Goal: Transaction & Acquisition: Purchase product/service

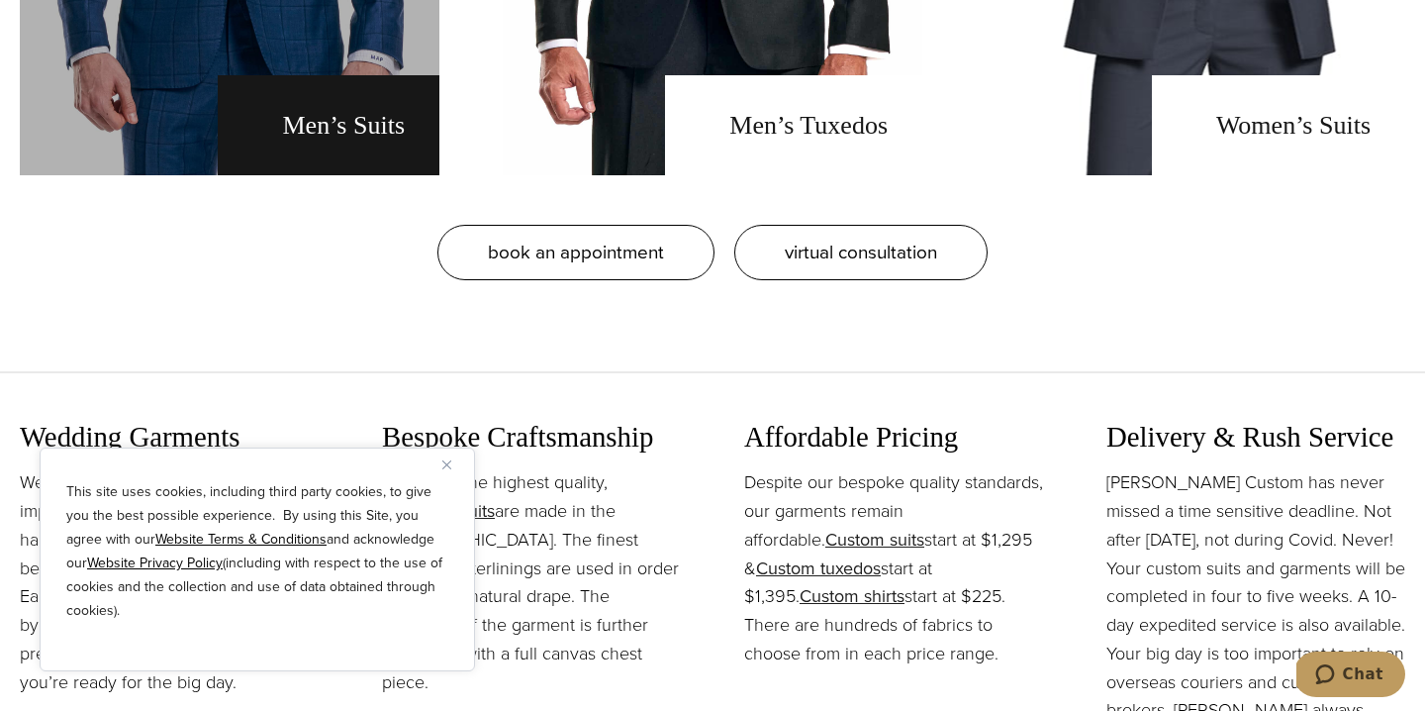
scroll to position [1911, 0]
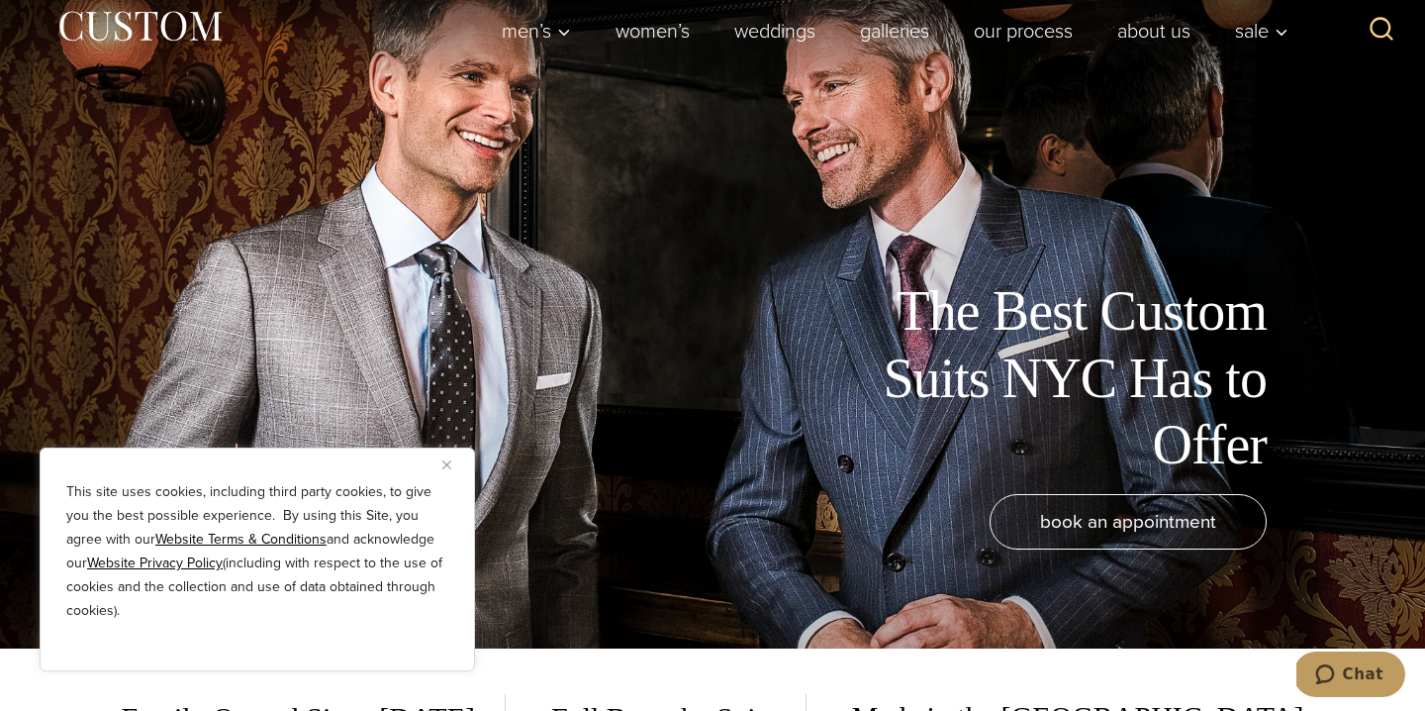
scroll to position [64, 0]
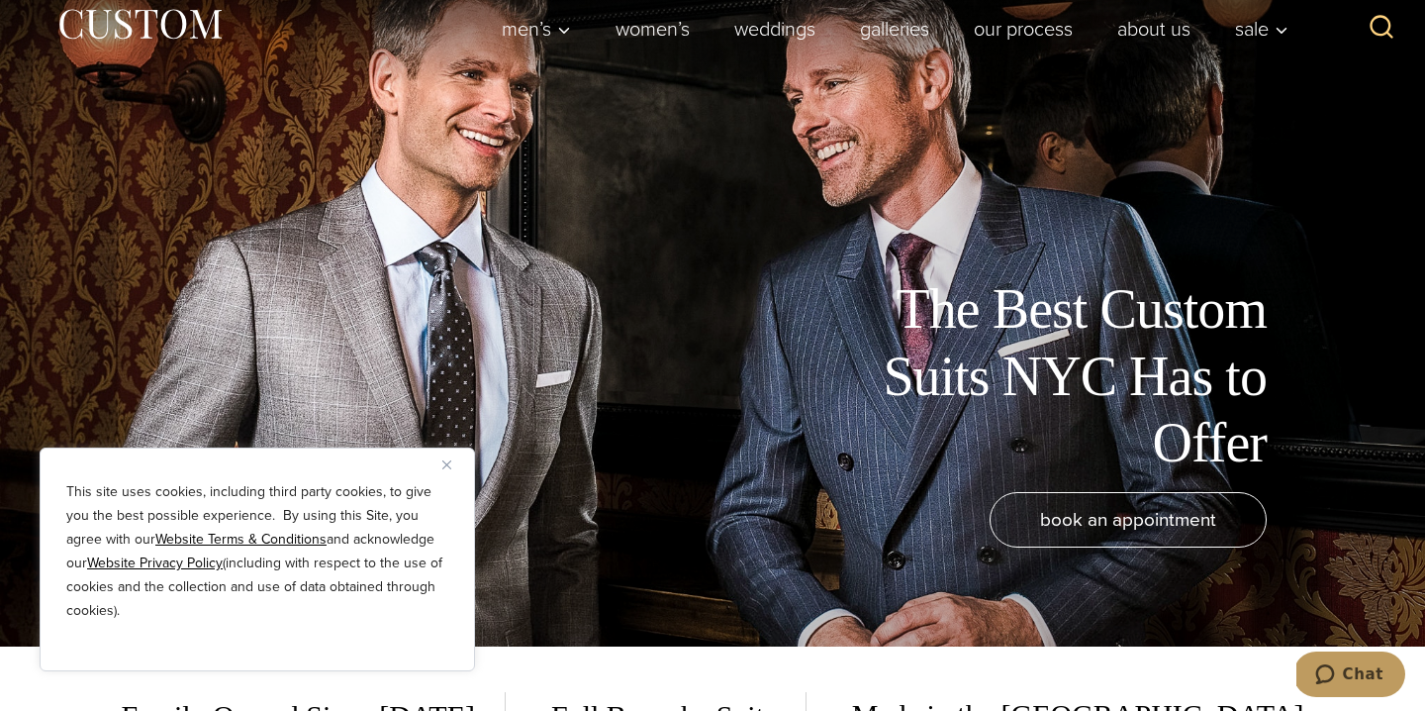
click at [454, 457] on button "Close" at bounding box center [454, 464] width 24 height 24
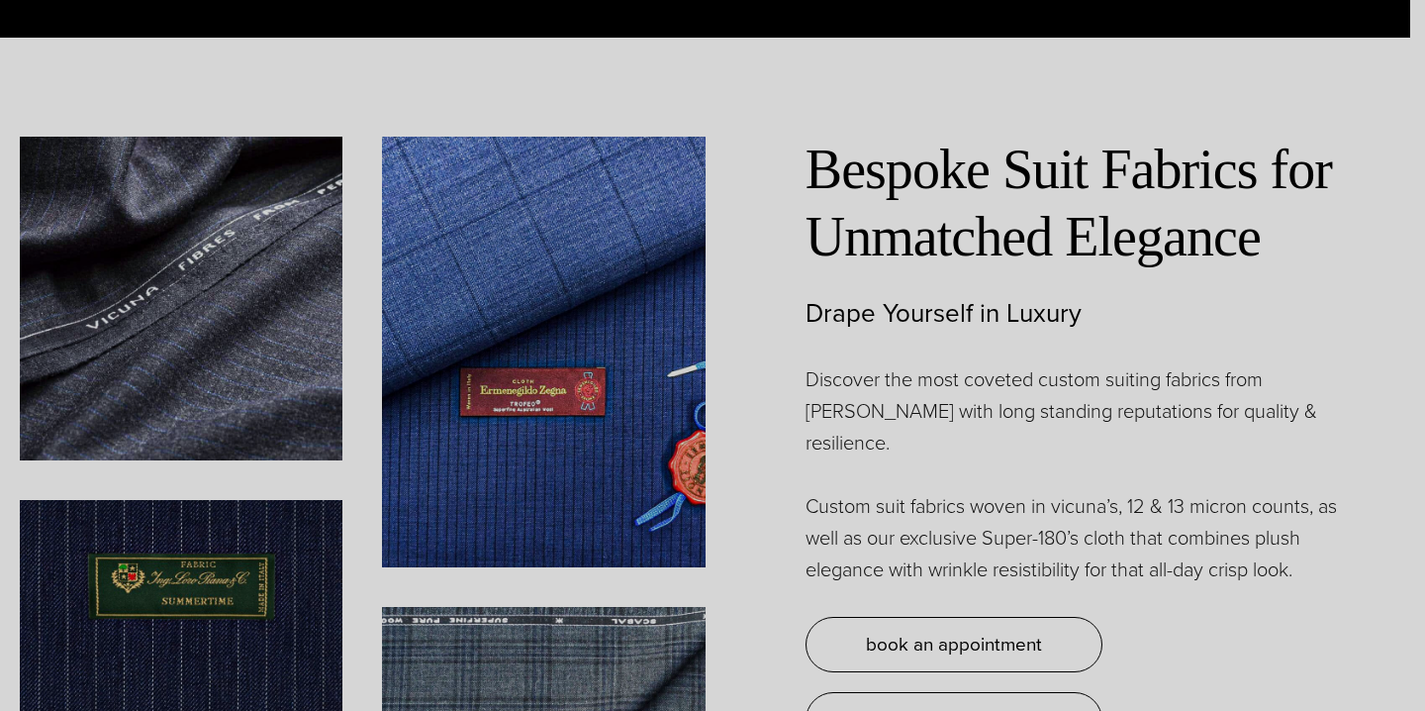
scroll to position [0, 0]
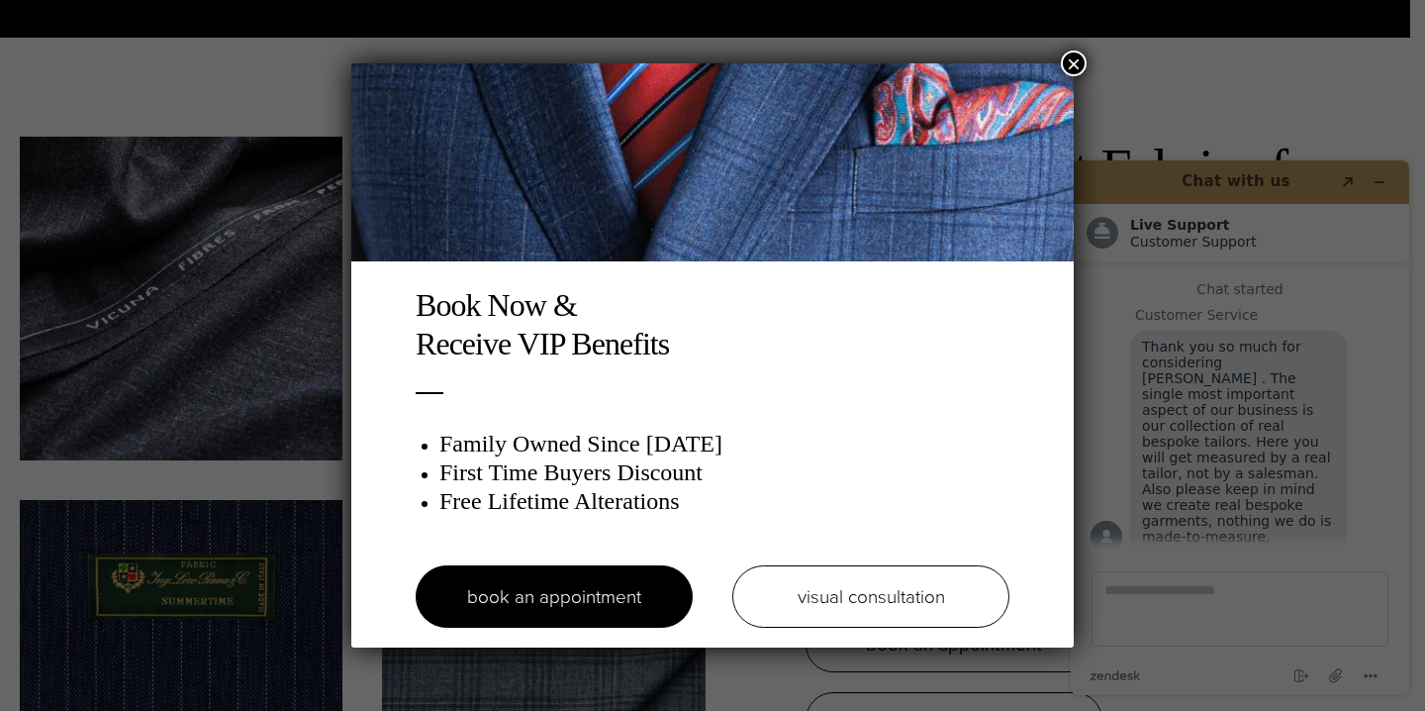
click at [1074, 59] on button "×" at bounding box center [1074, 63] width 26 height 26
